Goal: Transaction & Acquisition: Download file/media

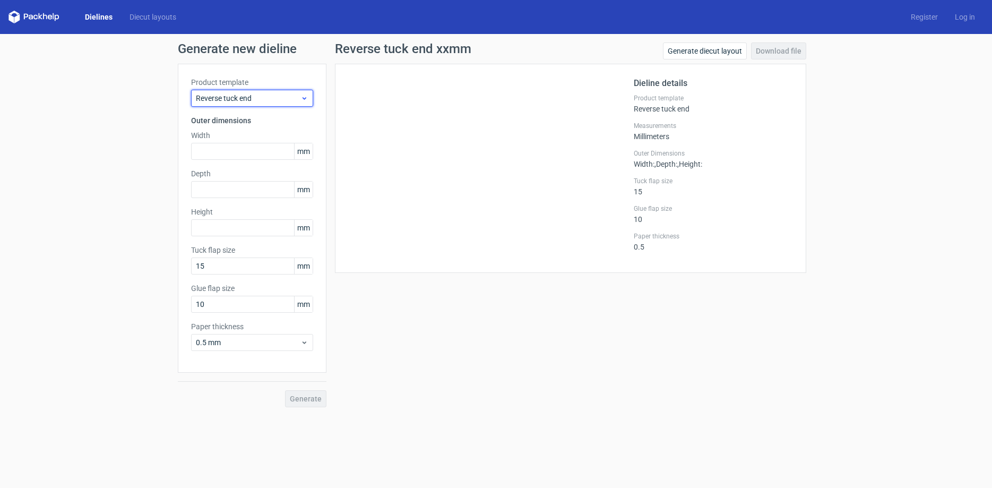
click at [301, 98] on icon at bounding box center [304, 98] width 8 height 8
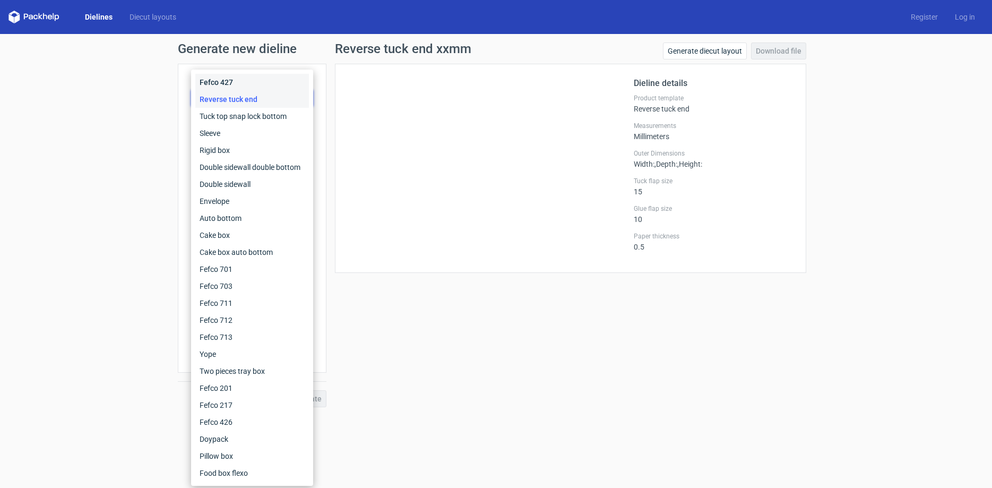
click at [223, 82] on div "Fefco 427" at bounding box center [252, 82] width 114 height 17
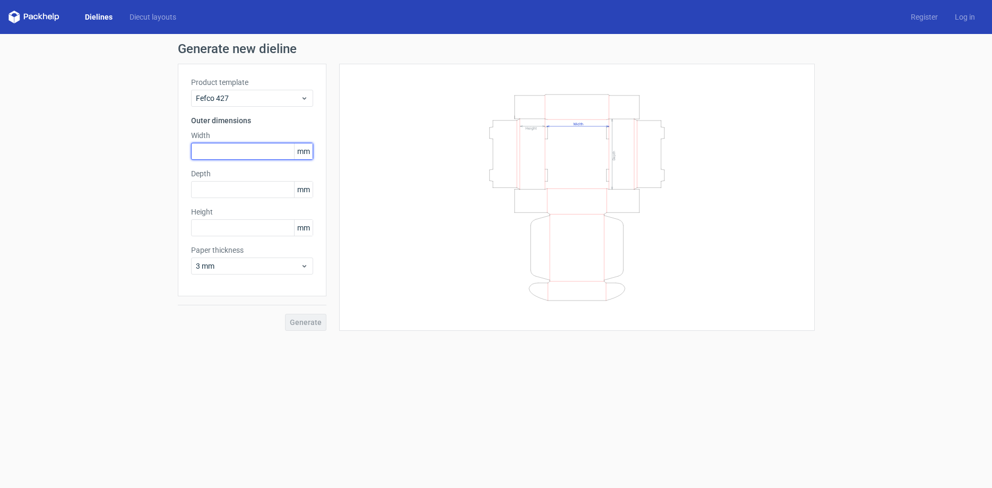
click at [222, 154] on input "text" at bounding box center [252, 151] width 122 height 17
type input "210"
click at [229, 188] on input "text" at bounding box center [252, 189] width 122 height 17
type input "210"
click at [214, 228] on input "text" at bounding box center [252, 227] width 122 height 17
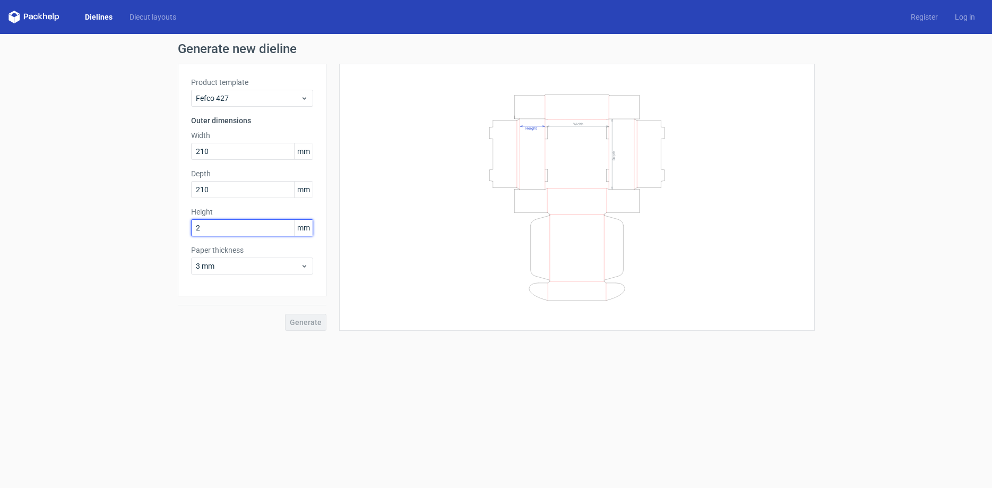
type input "25"
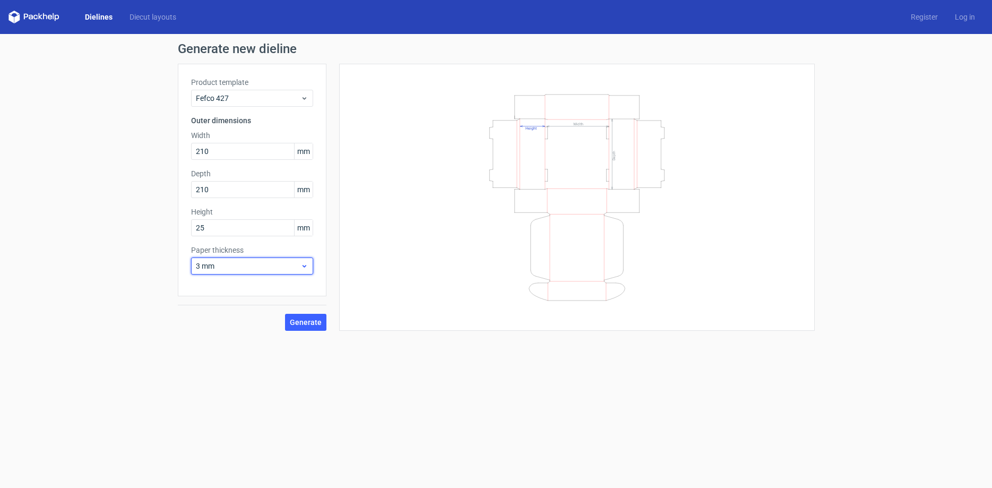
click at [299, 265] on span "3 mm" at bounding box center [248, 266] width 105 height 11
click at [271, 340] on div "1.5 mm" at bounding box center [252, 340] width 114 height 17
click at [311, 321] on span "Generate" at bounding box center [306, 321] width 32 height 7
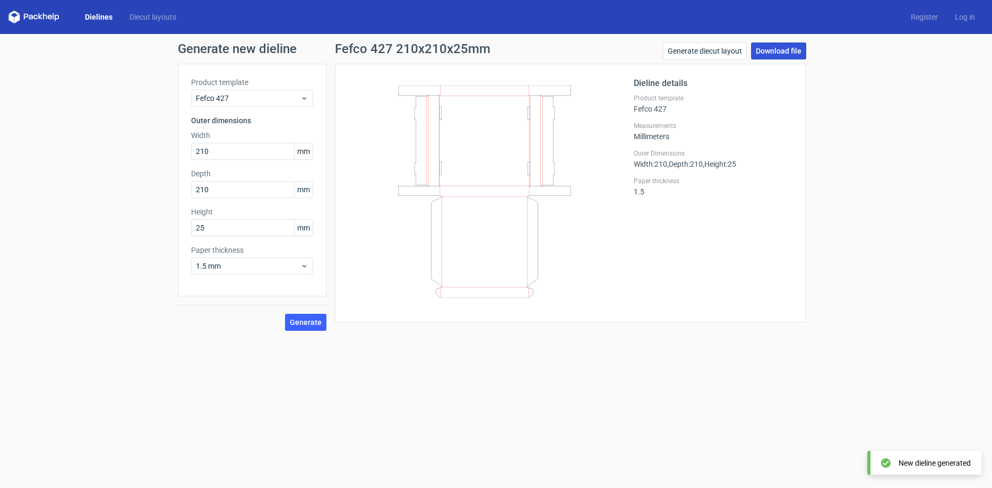
click at [765, 47] on link "Download file" at bounding box center [778, 50] width 55 height 17
drag, startPoint x: 212, startPoint y: 153, endPoint x: 197, endPoint y: 150, distance: 15.2
click at [197, 150] on input "210" at bounding box center [252, 151] width 122 height 17
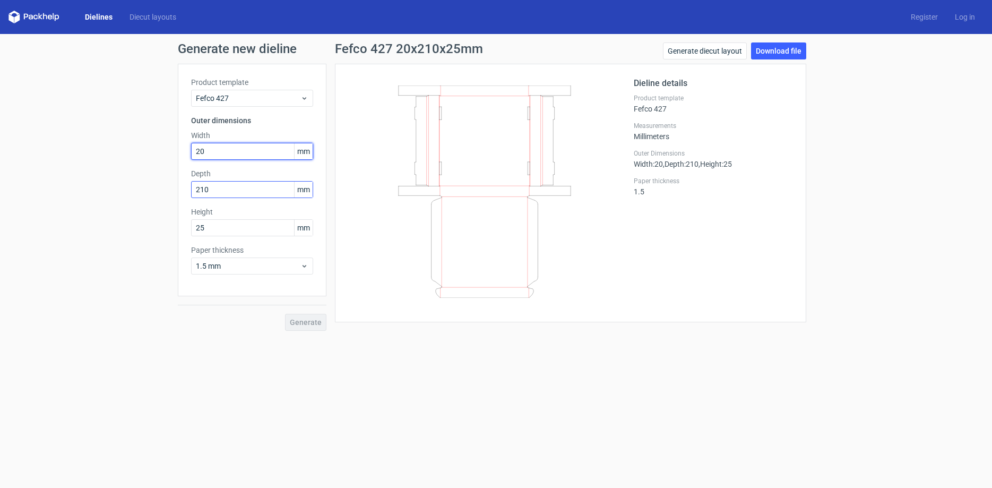
type input "200"
drag, startPoint x: 221, startPoint y: 191, endPoint x: 192, endPoint y: 191, distance: 29.2
click at [191, 188] on input "210" at bounding box center [252, 189] width 122 height 17
type input "200"
click at [304, 323] on span "Generate" at bounding box center [306, 321] width 32 height 7
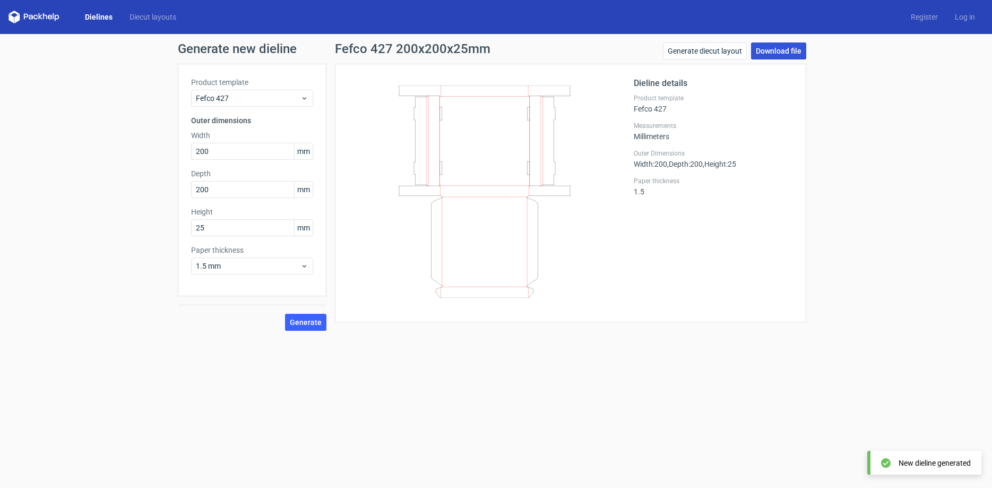
click at [775, 50] on link "Download file" at bounding box center [778, 50] width 55 height 17
